Goal: Navigation & Orientation: Find specific page/section

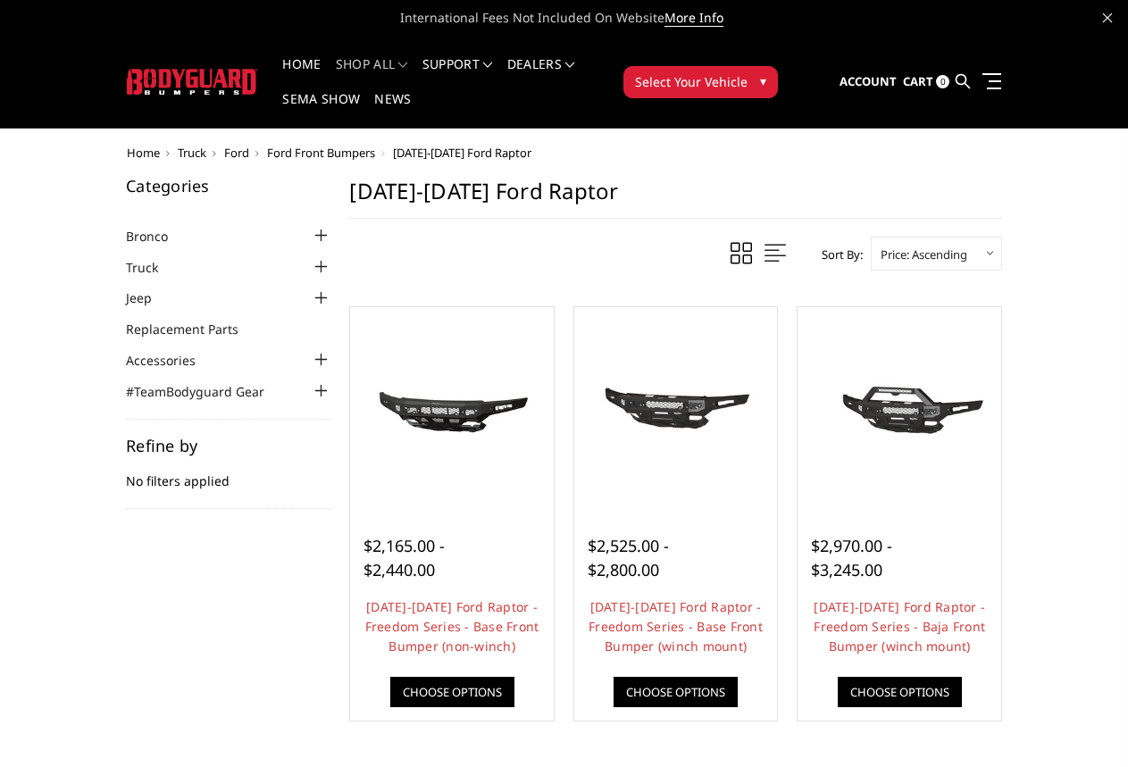
click at [311, 156] on span "Ford Front Bumpers" at bounding box center [321, 153] width 108 height 16
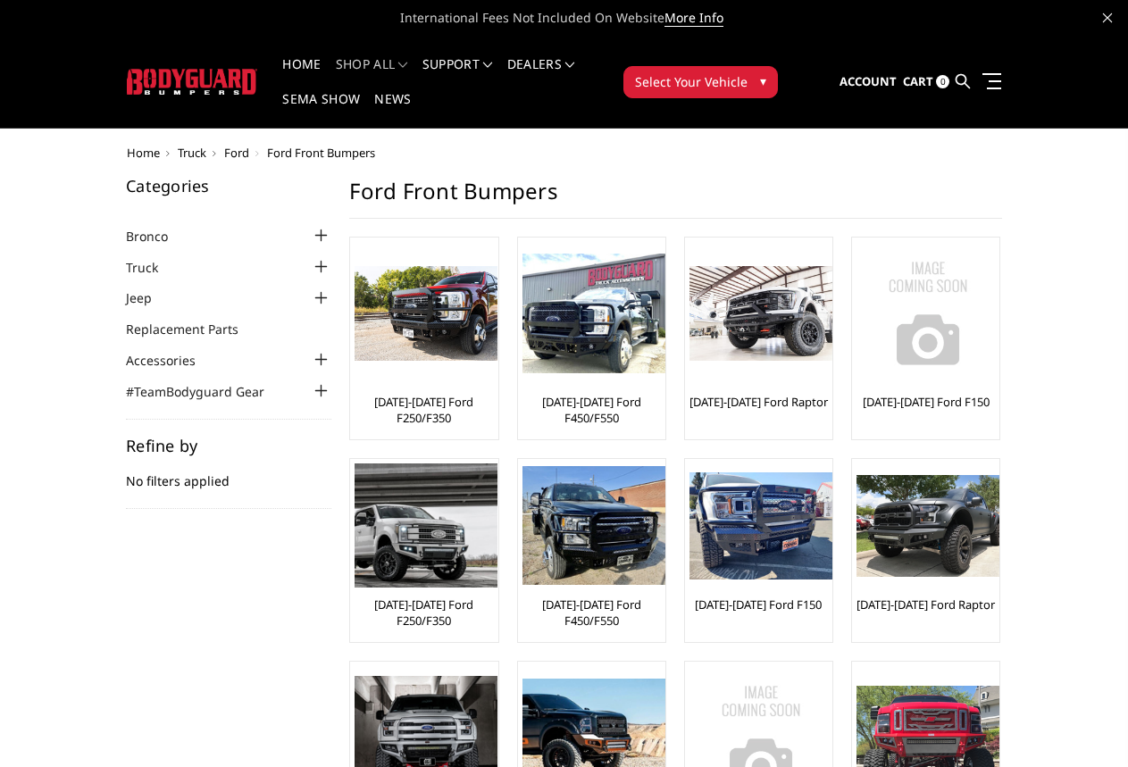
click at [323, 263] on div at bounding box center [320, 266] width 21 height 21
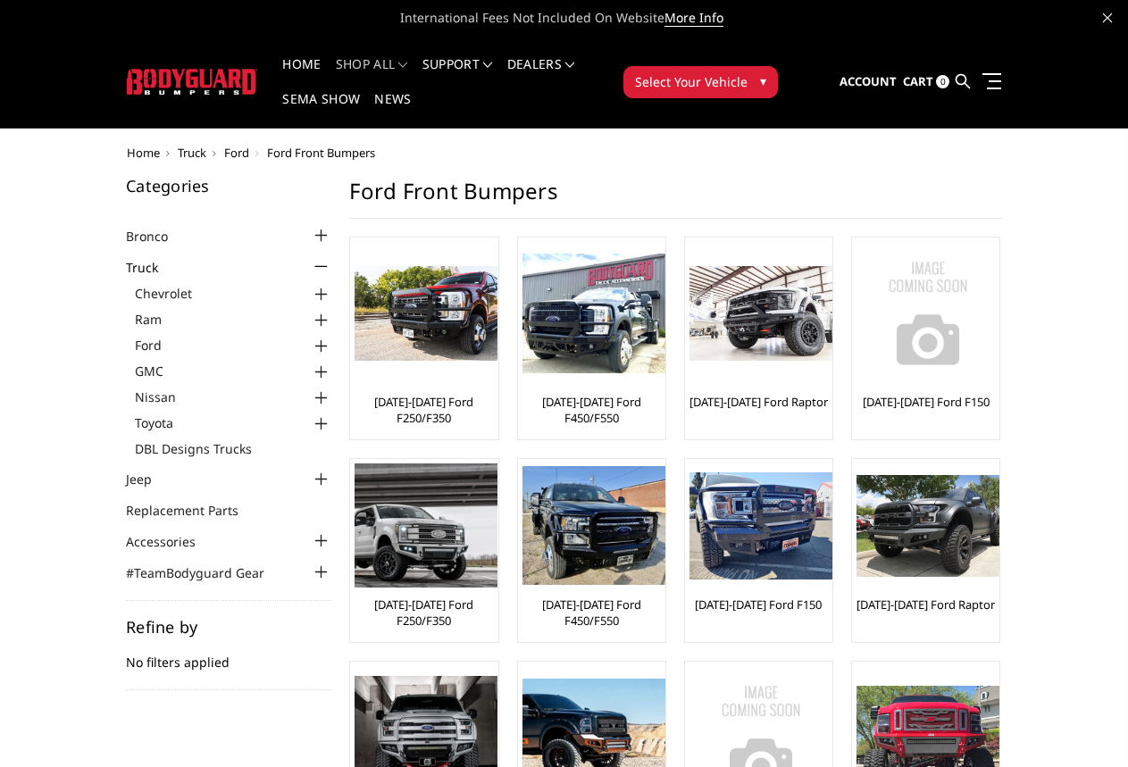
click at [317, 345] on div at bounding box center [320, 346] width 21 height 21
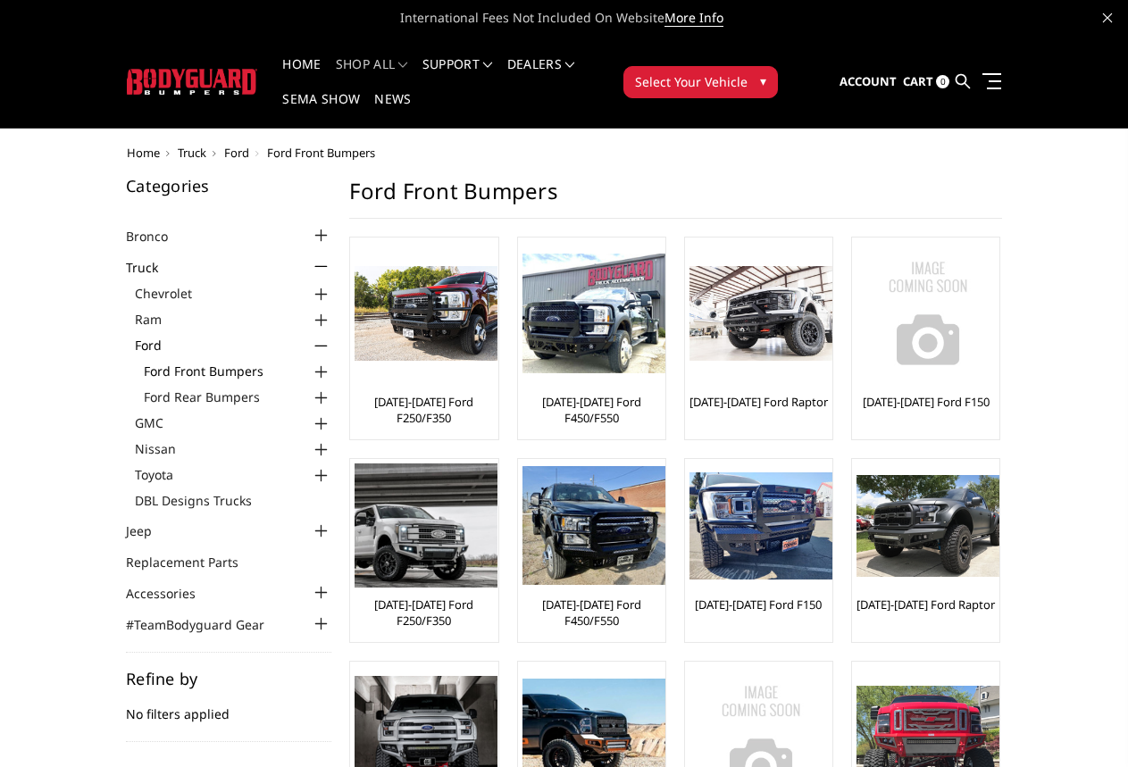
click at [244, 370] on link "Ford Front Bumpers" at bounding box center [238, 371] width 188 height 19
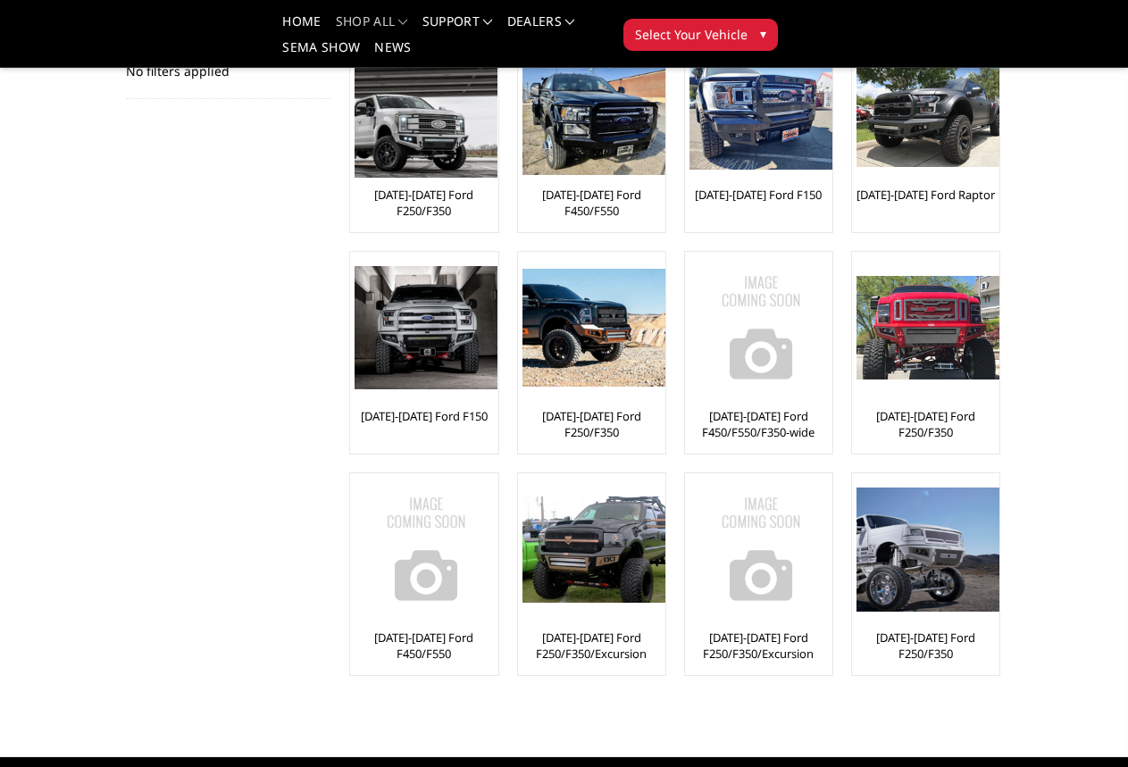
scroll to position [447, 0]
